Goal: Transaction & Acquisition: Obtain resource

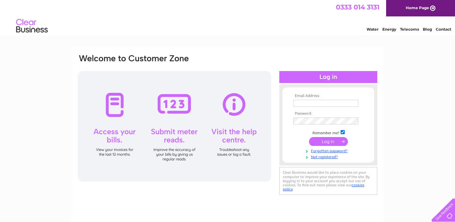
type input "[EMAIL_ADDRESS][DOMAIN_NAME]"
click at [329, 142] on input "submit" at bounding box center [328, 141] width 39 height 9
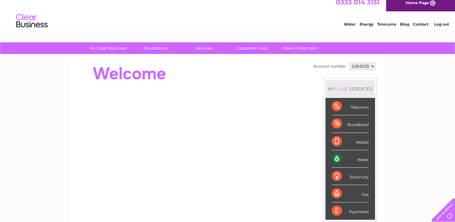
scroll to position [6, 0]
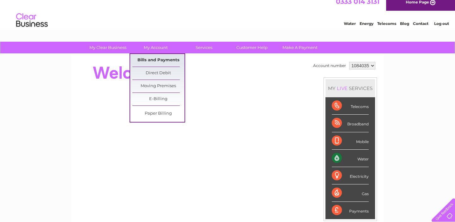
click at [155, 62] on link "Bills and Payments" at bounding box center [159, 60] width 52 height 13
click at [163, 97] on link "E-Billing" at bounding box center [159, 99] width 52 height 13
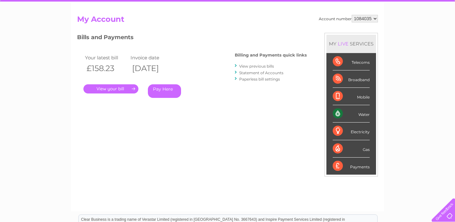
scroll to position [87, 0]
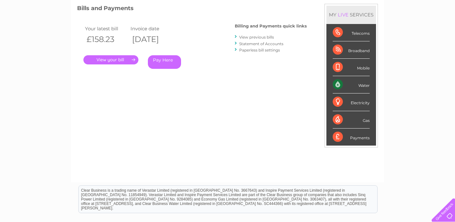
click at [262, 36] on link "View previous bills" at bounding box center [256, 37] width 35 height 5
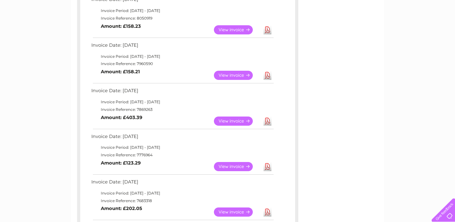
scroll to position [130, 0]
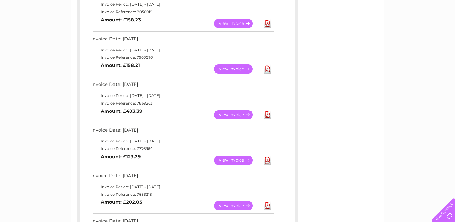
click at [246, 113] on link "View" at bounding box center [237, 114] width 46 height 9
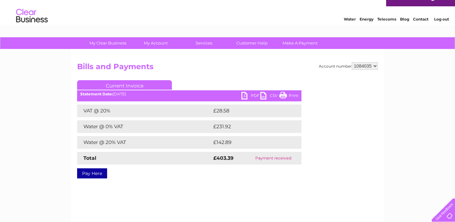
scroll to position [10, 0]
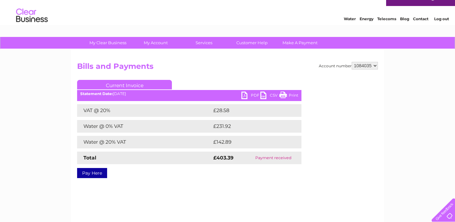
click at [249, 94] on link "PDF" at bounding box center [251, 96] width 19 height 9
